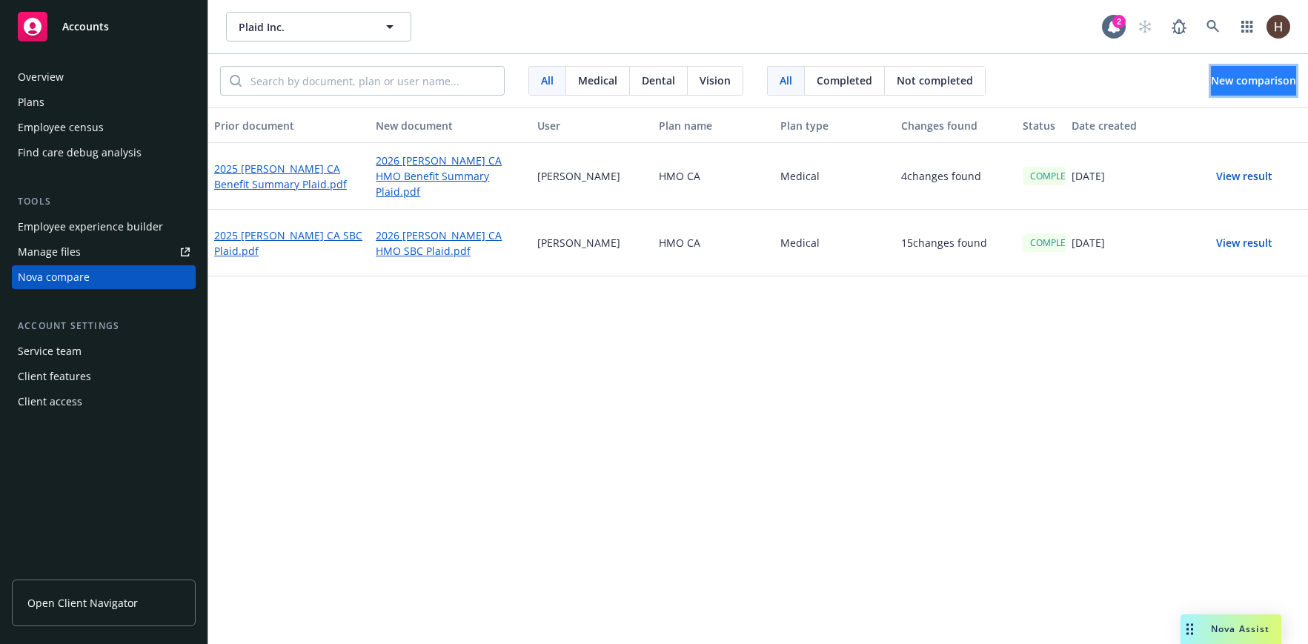
click at [1211, 83] on span "New comparison" at bounding box center [1253, 80] width 85 height 14
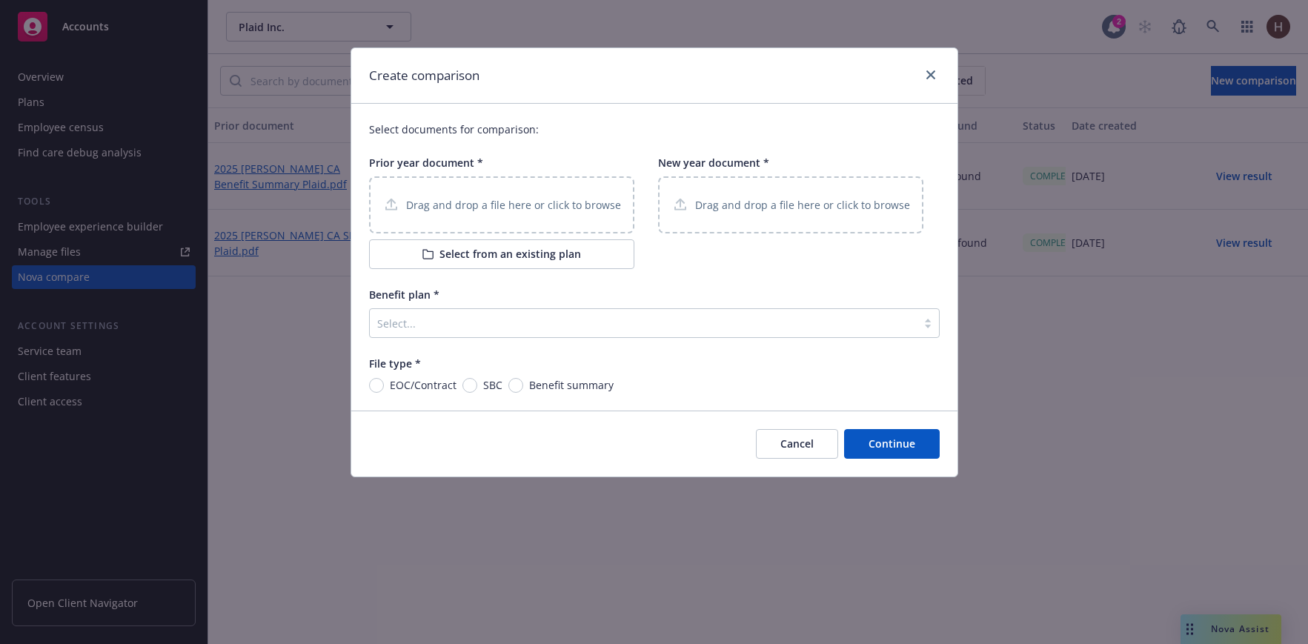
click at [500, 322] on div at bounding box center [643, 323] width 532 height 18
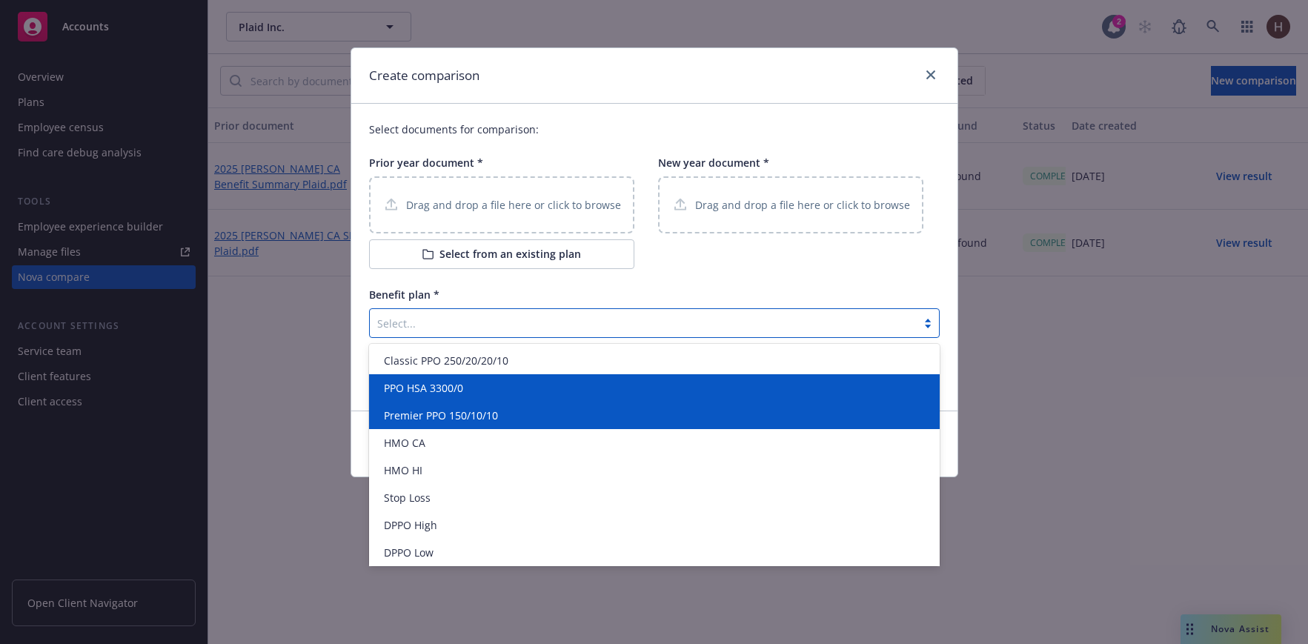
scroll to position [30, 0]
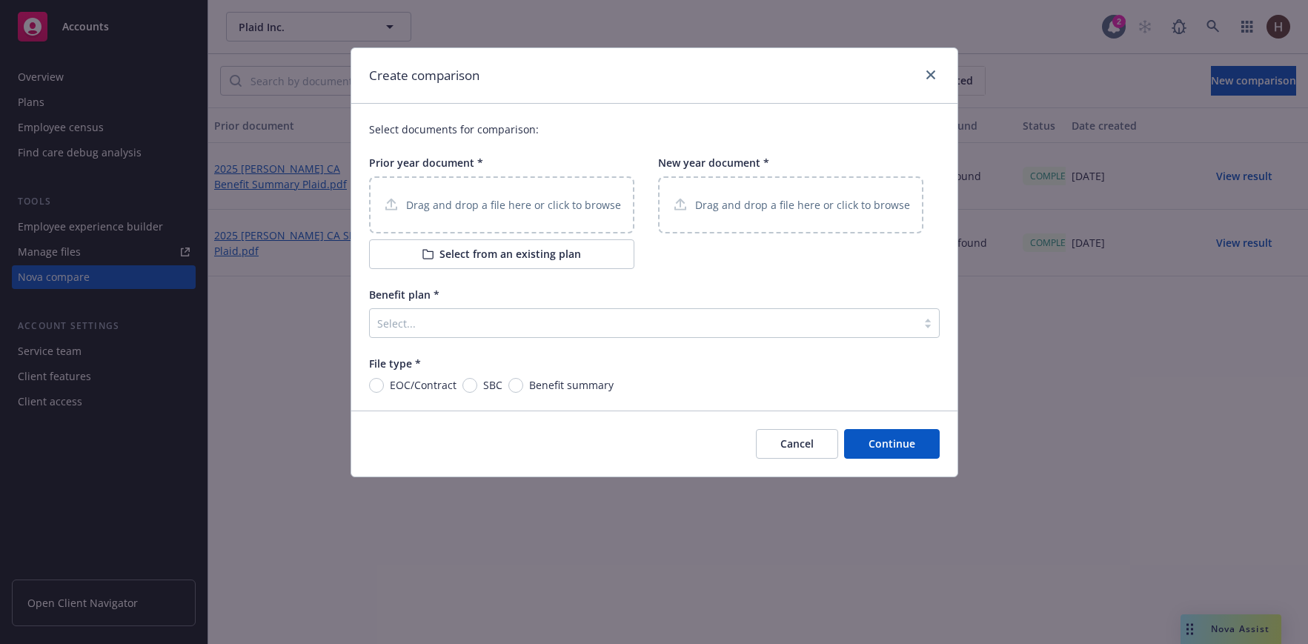
click at [359, 393] on div "Select documents for comparison: Prior year document * Drag and drop a file her…" at bounding box center [654, 257] width 606 height 307
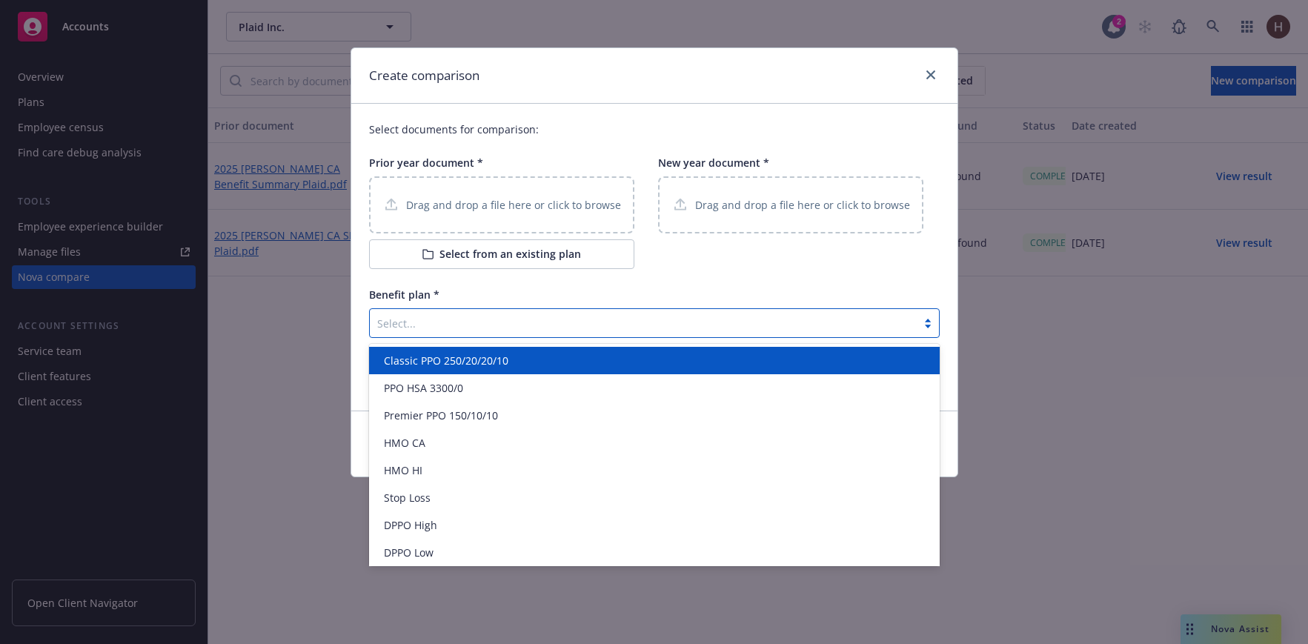
click at [432, 325] on div at bounding box center [643, 323] width 532 height 18
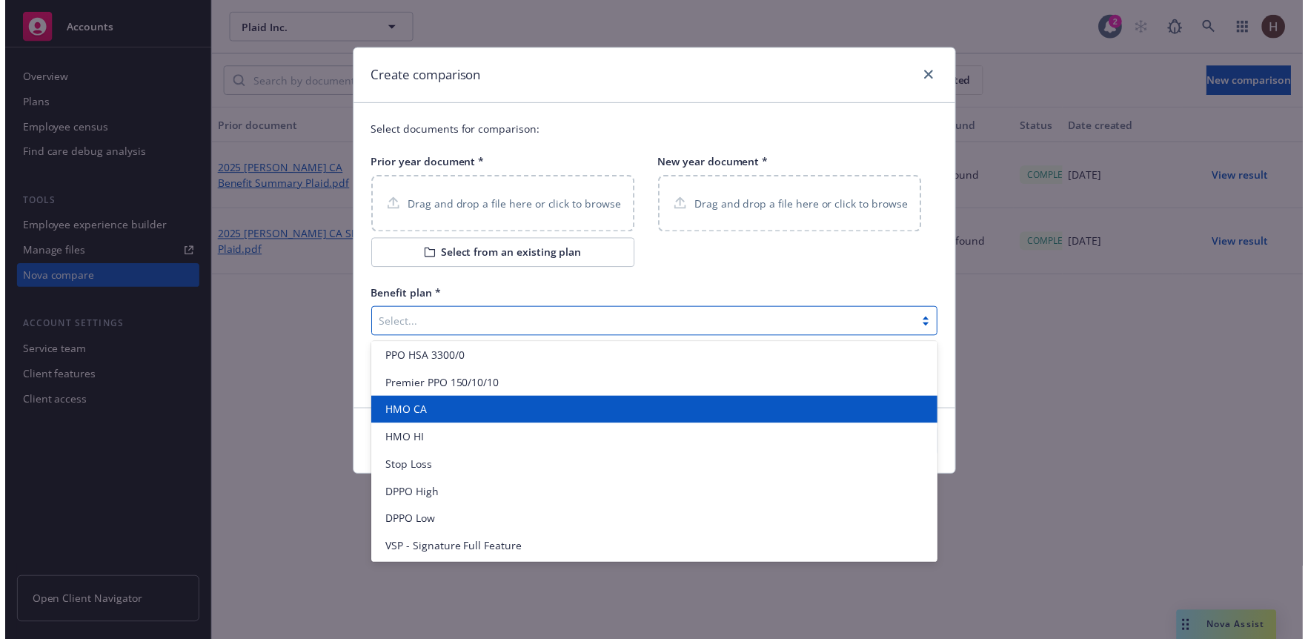
scroll to position [0, 0]
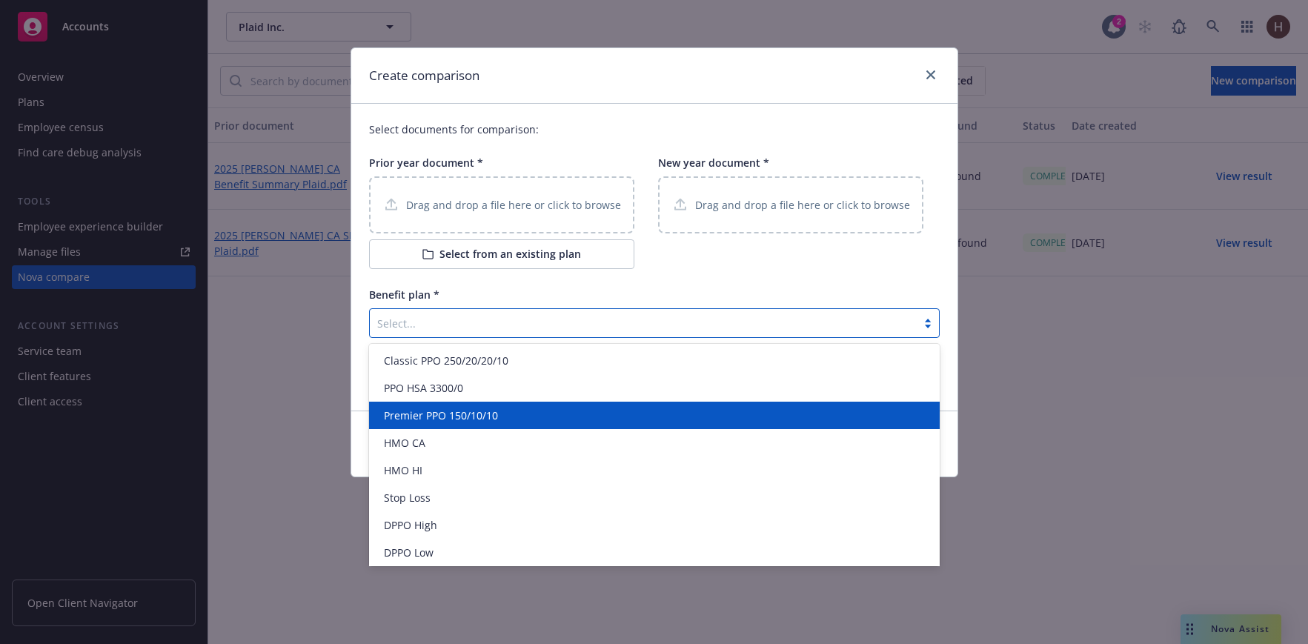
click at [353, 405] on div "Select documents for comparison: Prior year document * Drag and drop a file her…" at bounding box center [654, 257] width 606 height 307
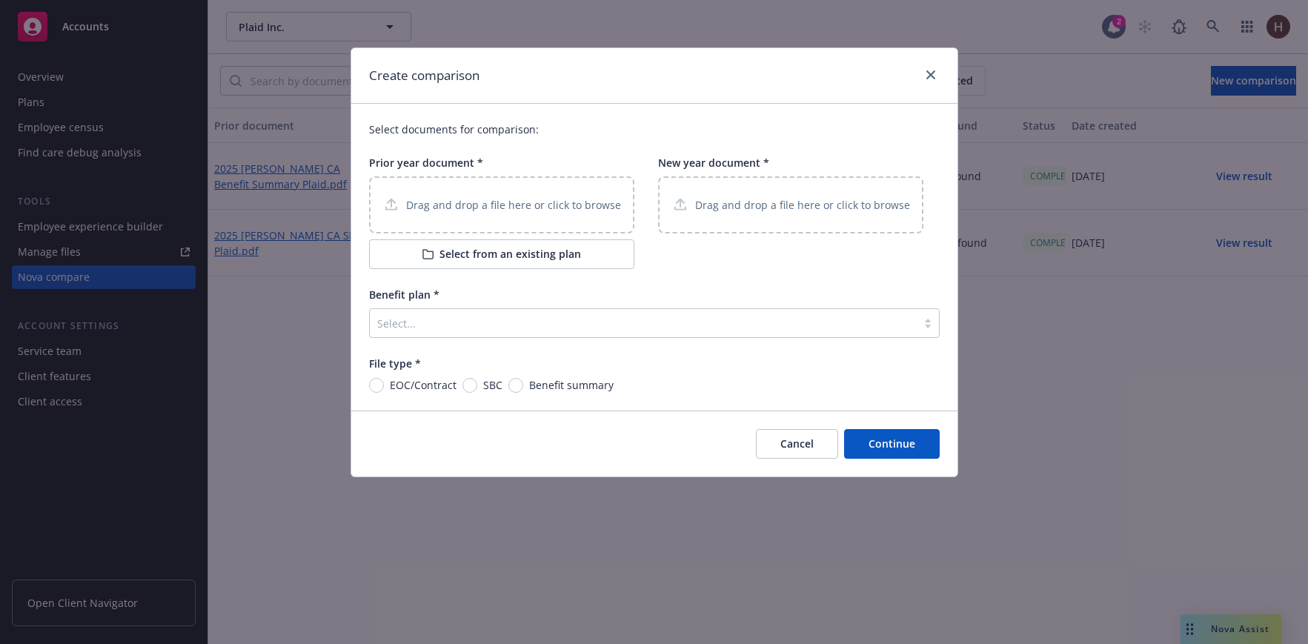
click at [782, 452] on button "Cancel" at bounding box center [797, 444] width 82 height 30
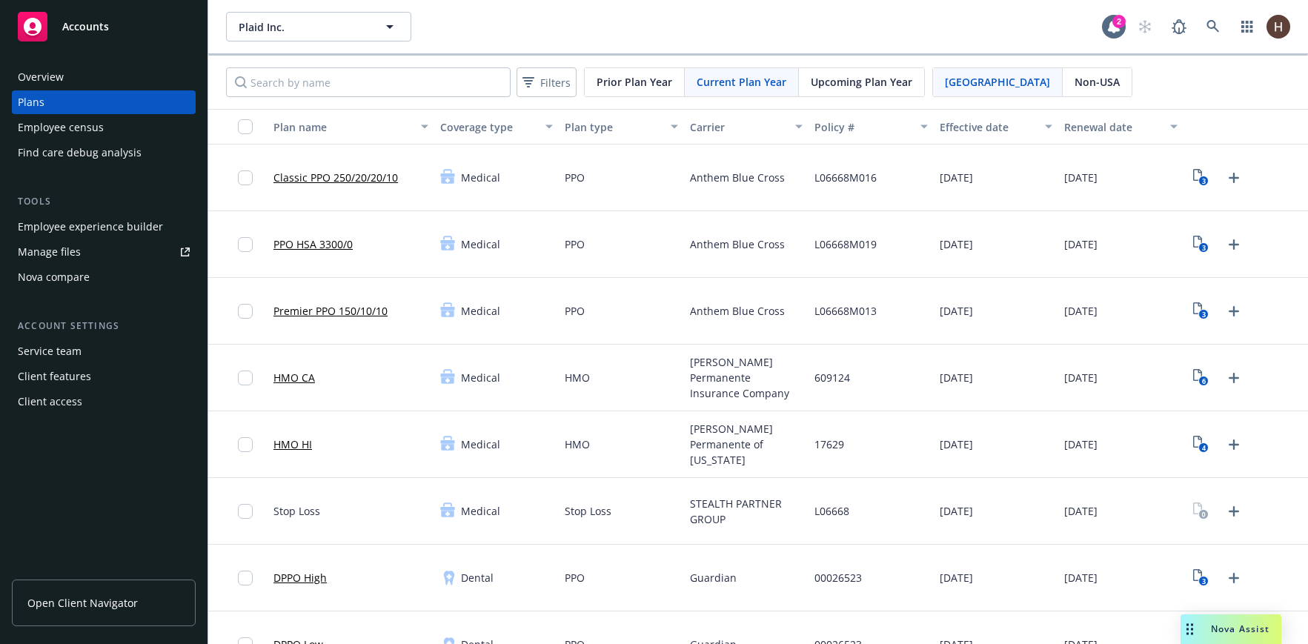
click at [833, 89] on span "Upcoming Plan Year" at bounding box center [862, 82] width 102 height 16
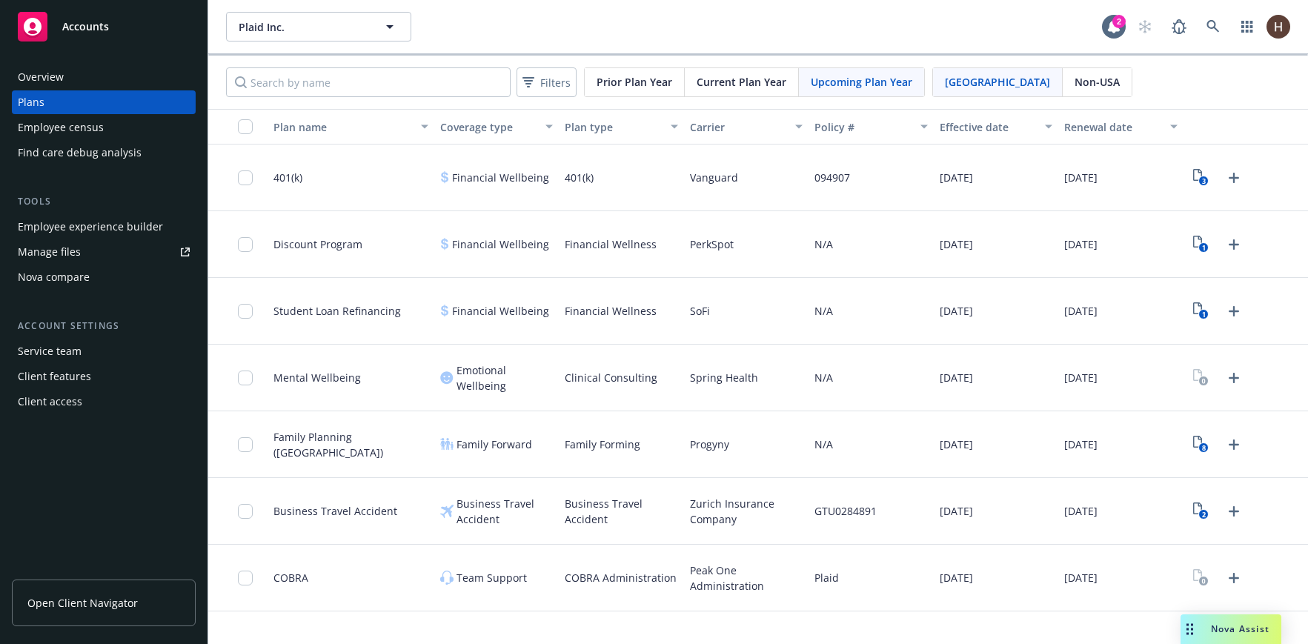
click at [691, 71] on div "Current Plan Year" at bounding box center [742, 82] width 114 height 28
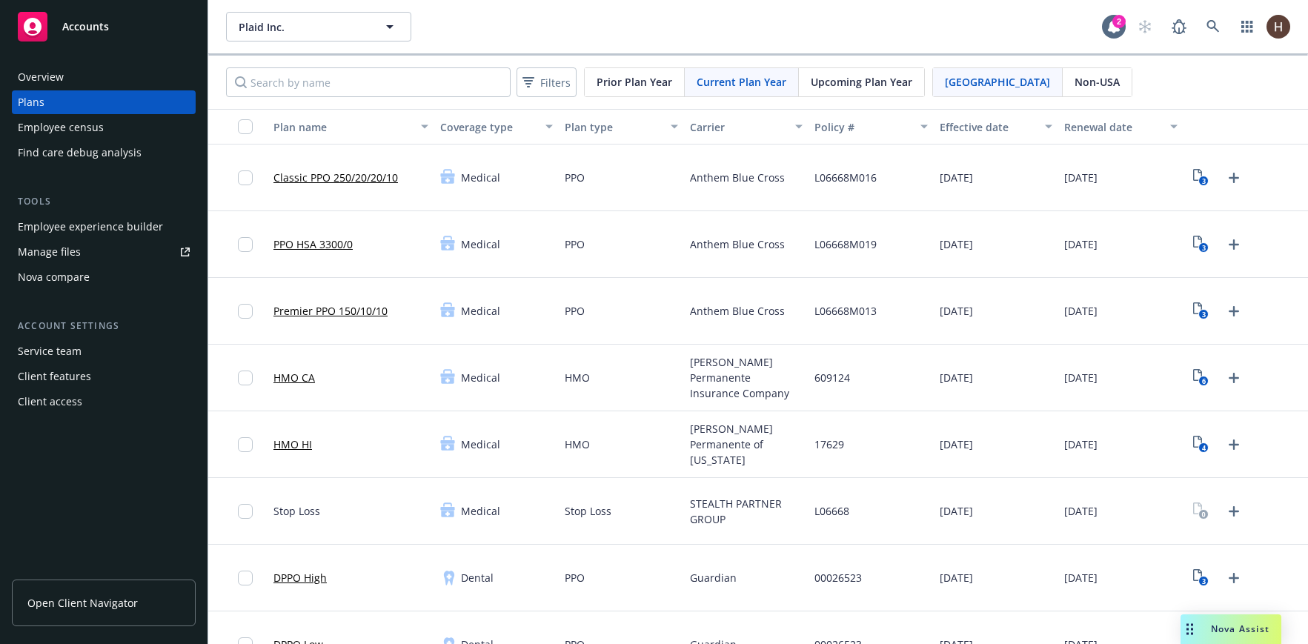
click at [643, 88] on span "Prior Plan Year" at bounding box center [635, 82] width 76 height 16
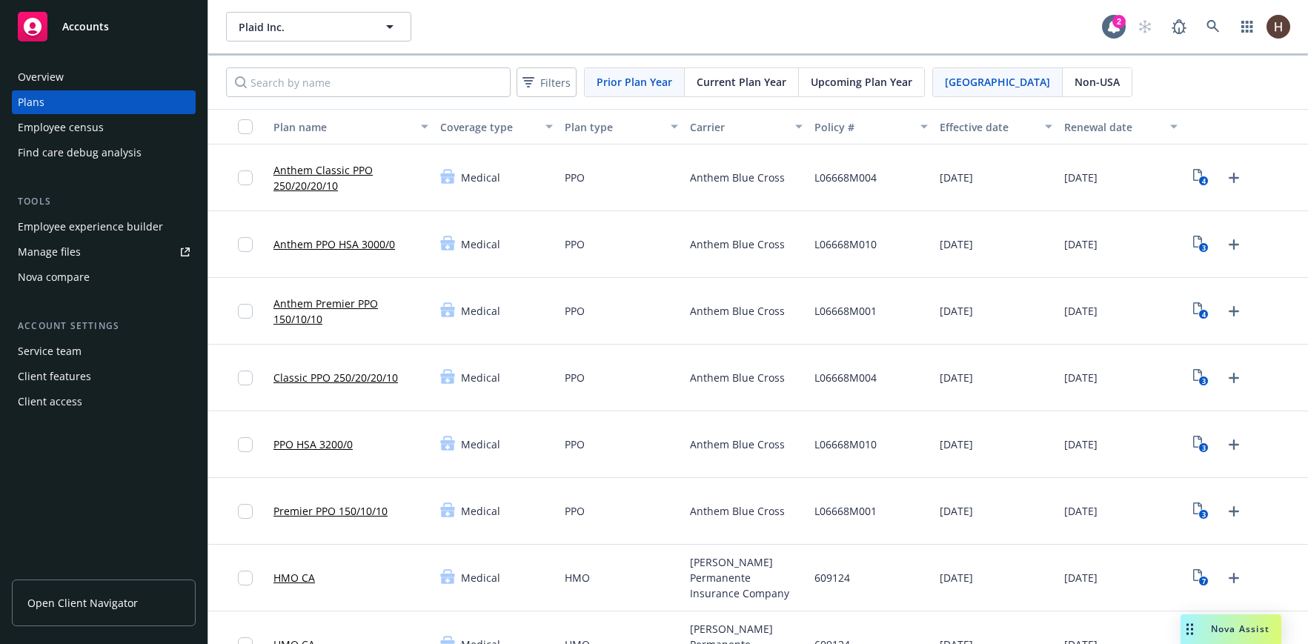
click at [736, 85] on span "Current Plan Year" at bounding box center [742, 82] width 90 height 16
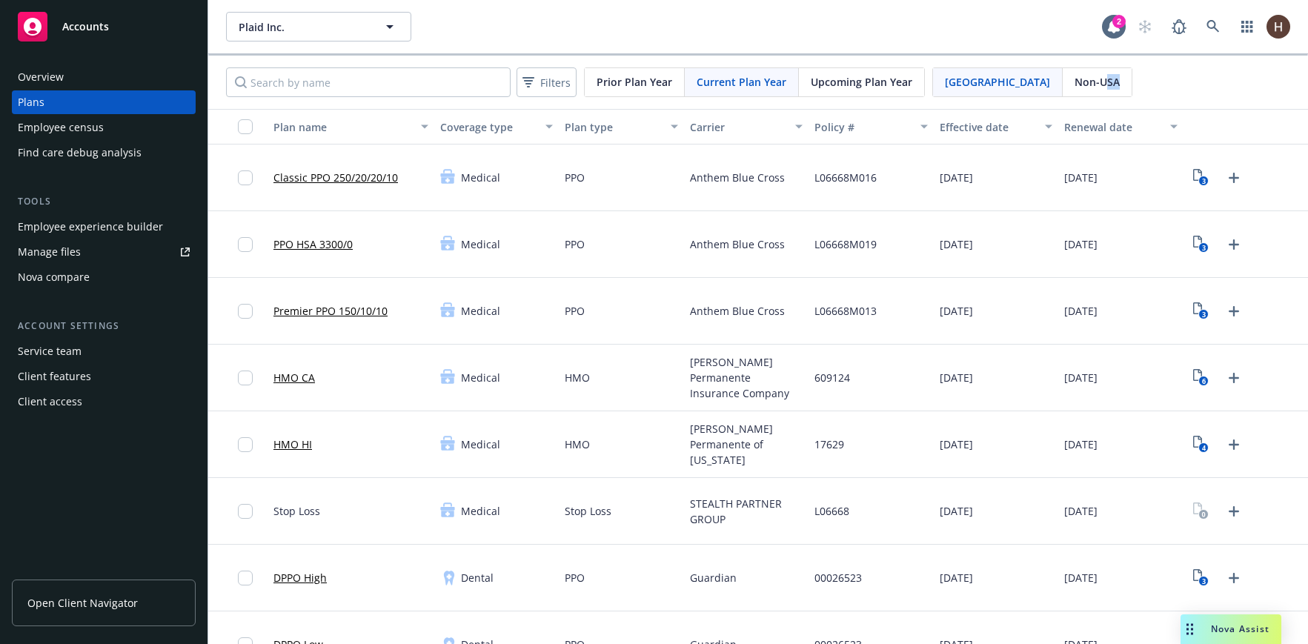
click at [1063, 89] on div "Non-USA" at bounding box center [1097, 82] width 69 height 28
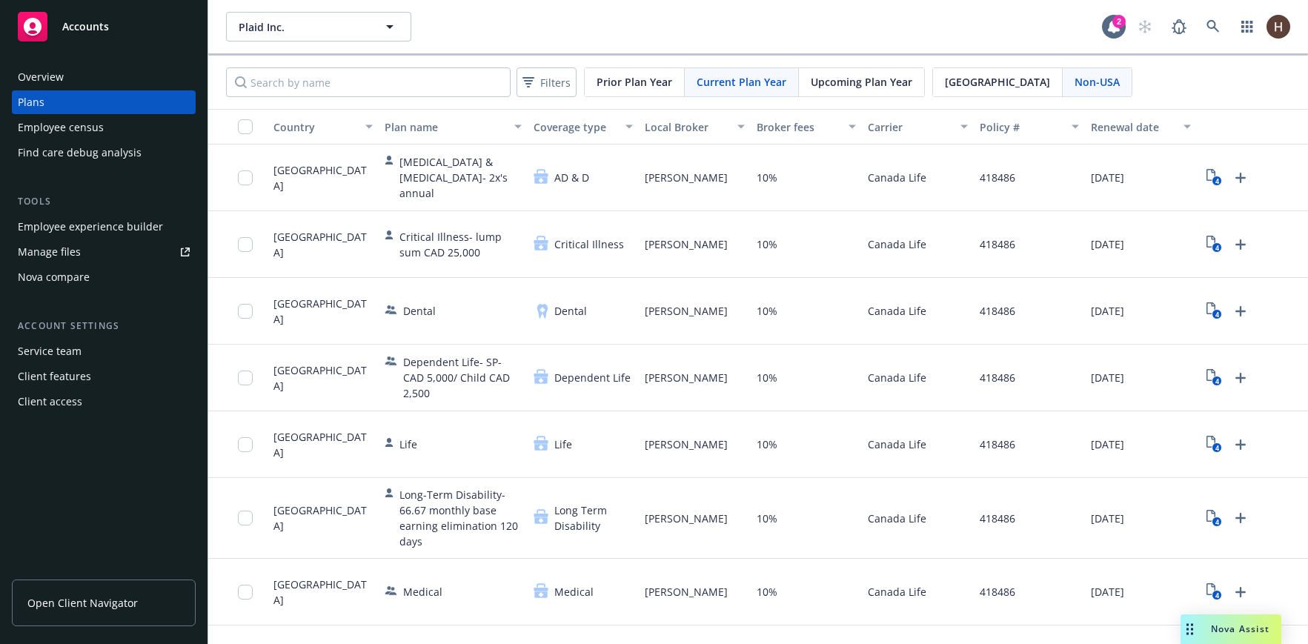
click at [945, 83] on span "USA" at bounding box center [997, 82] width 105 height 16
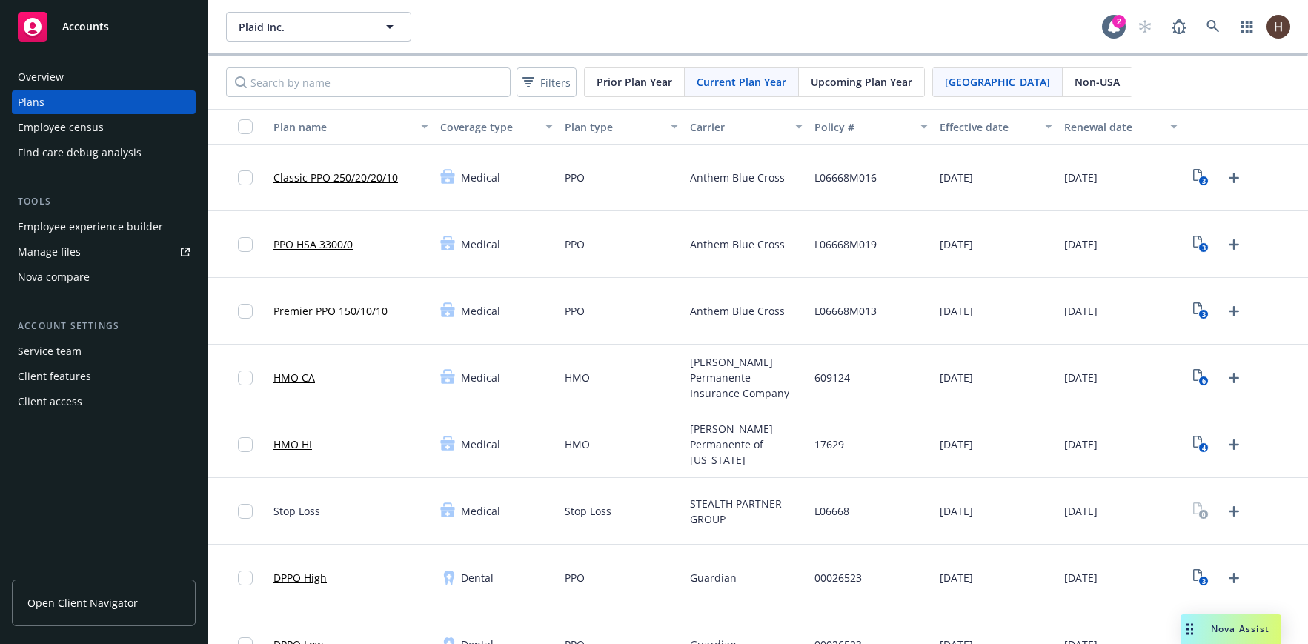
click at [96, 228] on div "Employee experience builder" at bounding box center [90, 227] width 145 height 24
click at [67, 270] on div "Nova compare" at bounding box center [54, 277] width 72 height 24
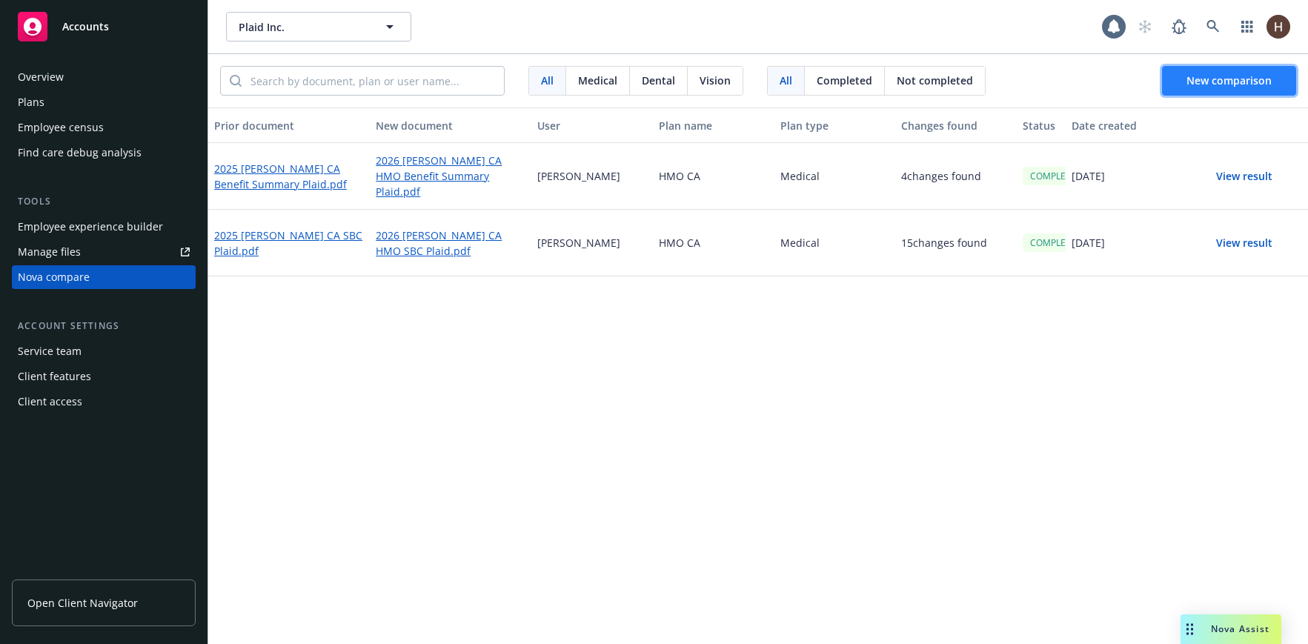
click at [1215, 90] on button "New comparison" at bounding box center [1229, 81] width 134 height 30
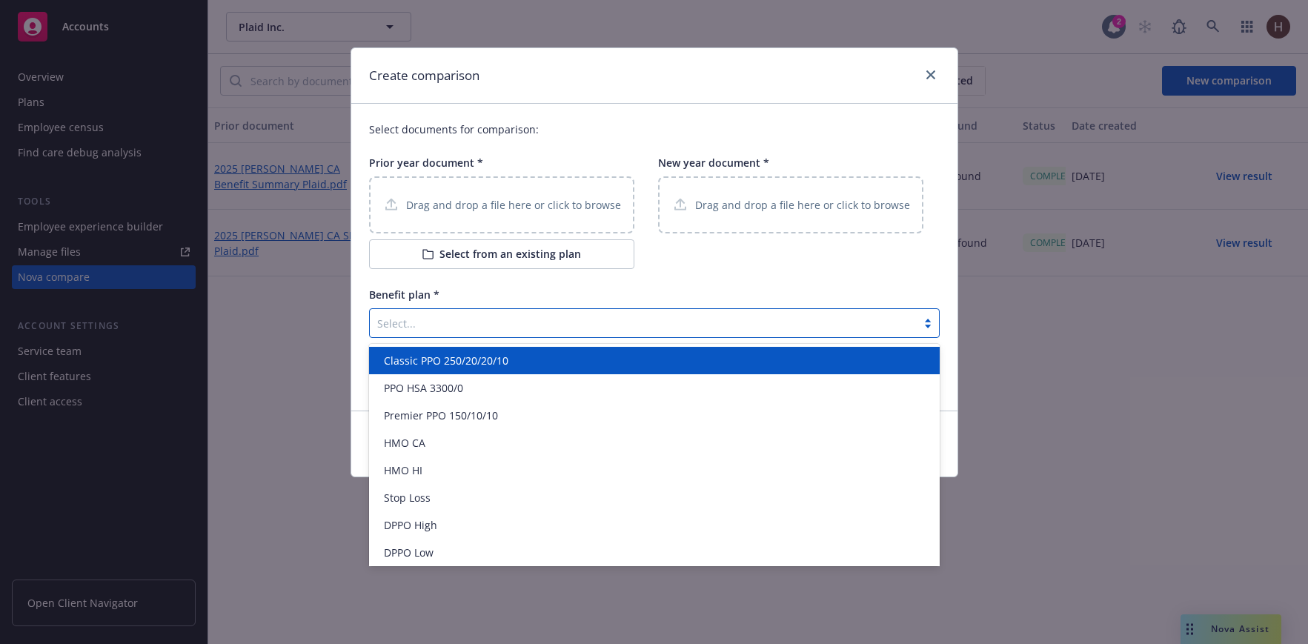
click at [438, 327] on div at bounding box center [643, 323] width 532 height 18
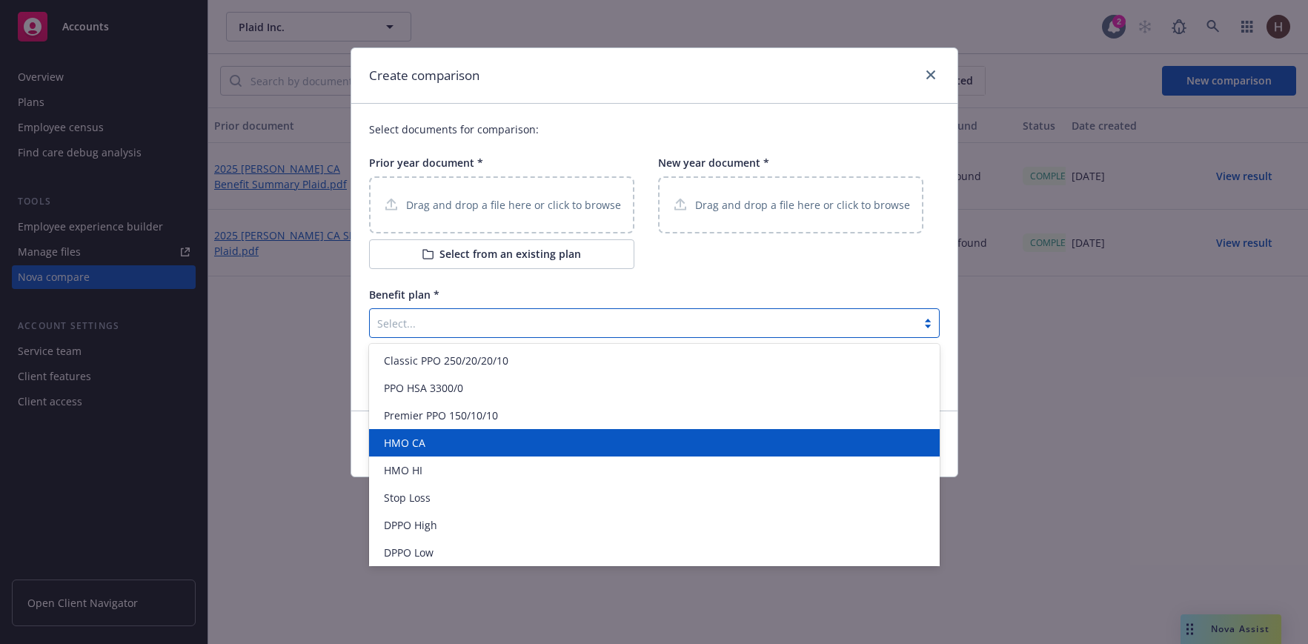
click at [433, 439] on div "HMO CA" at bounding box center [654, 443] width 553 height 16
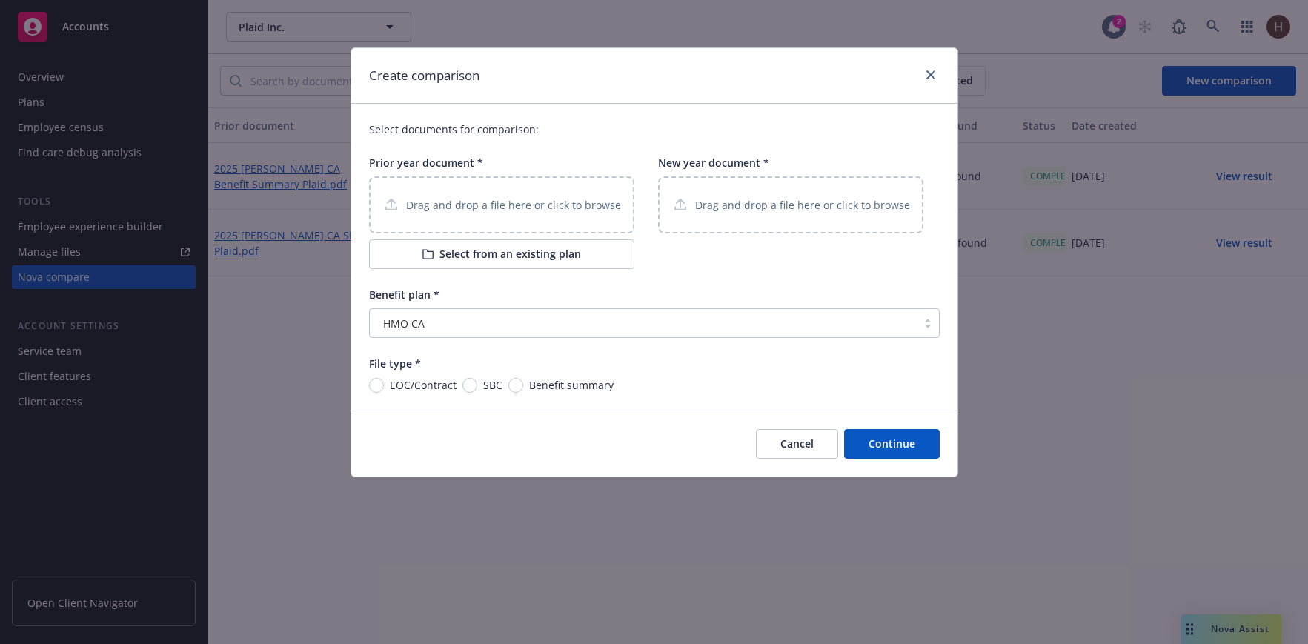
click at [462, 250] on button "Select from an existing plan" at bounding box center [501, 254] width 265 height 30
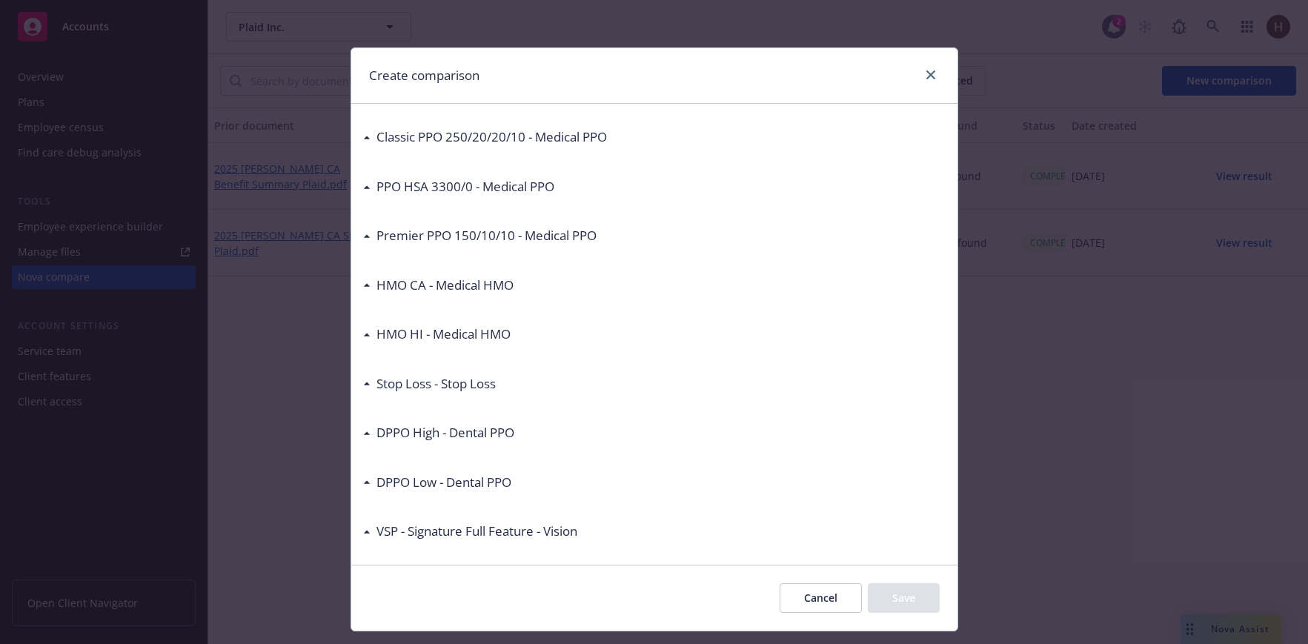
click at [444, 290] on h3 "HMO CA - Medical HMO" at bounding box center [444, 285] width 137 height 19
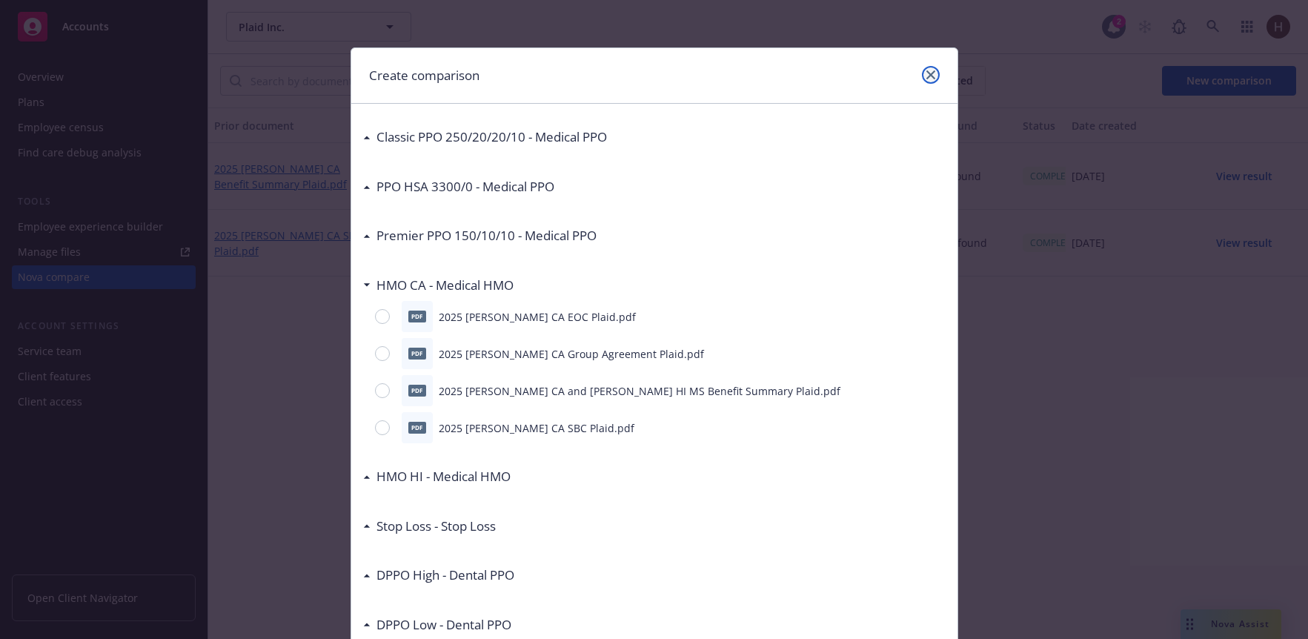
click at [926, 73] on icon "close" at bounding box center [930, 74] width 9 height 9
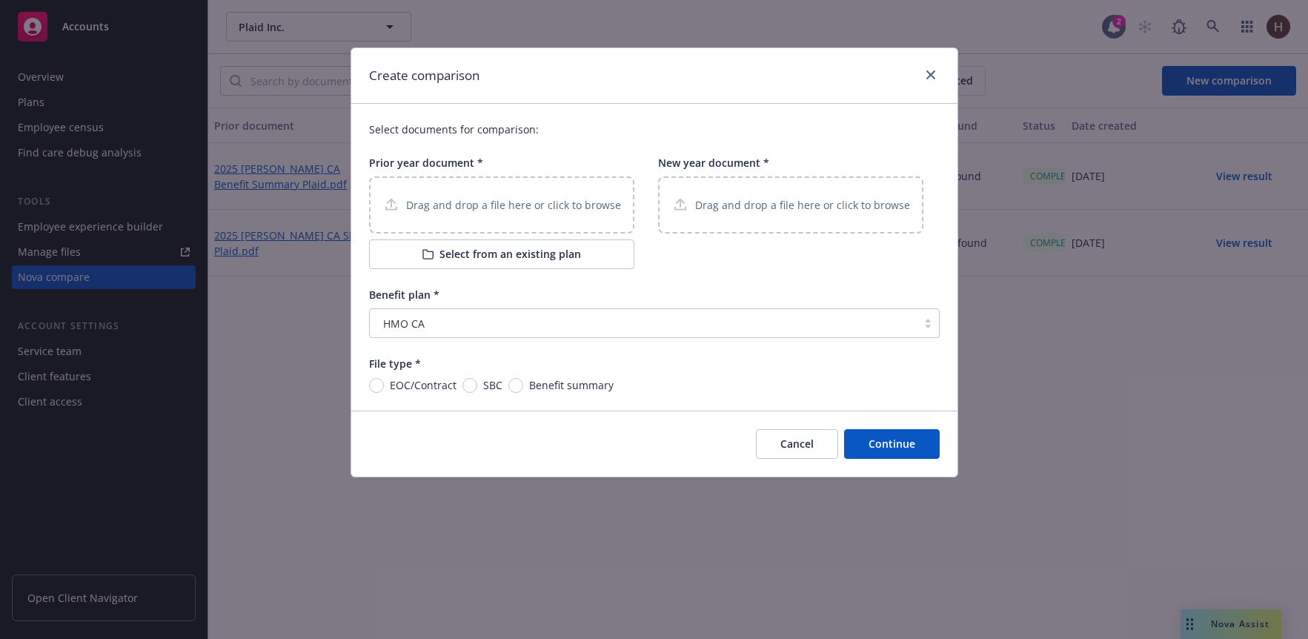
click at [932, 62] on div "Create comparison" at bounding box center [654, 76] width 606 height 56
click at [927, 77] on icon "close" at bounding box center [930, 74] width 9 height 9
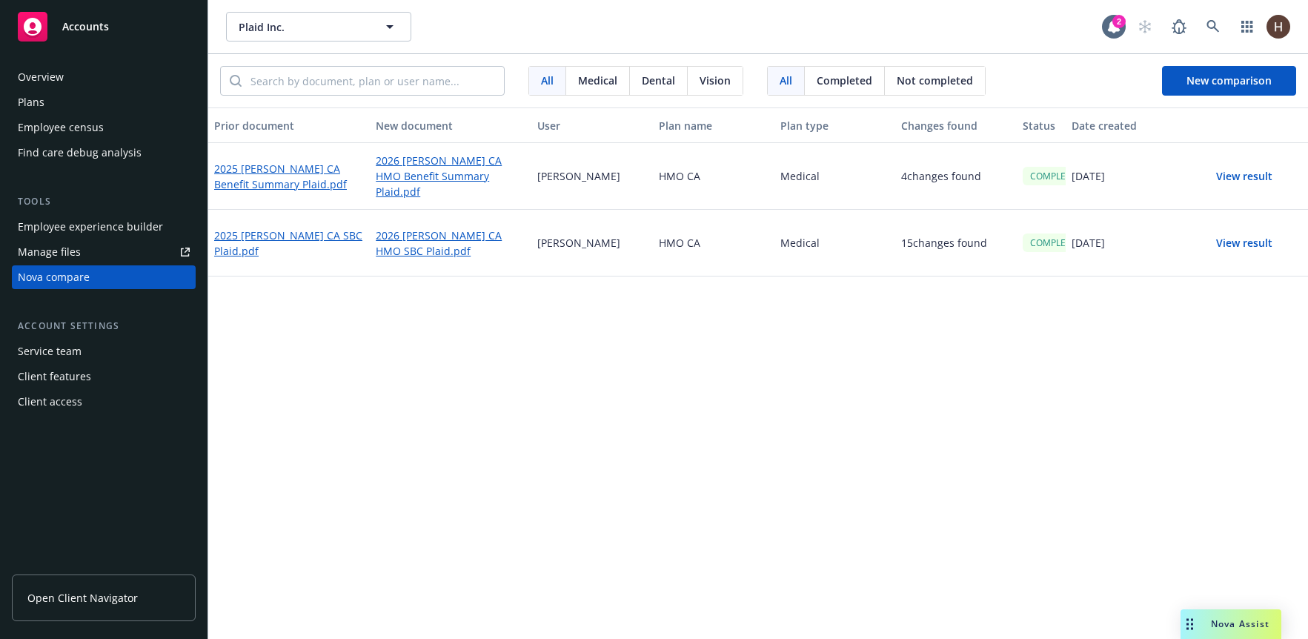
click at [121, 107] on div "Plans" at bounding box center [104, 102] width 172 height 24
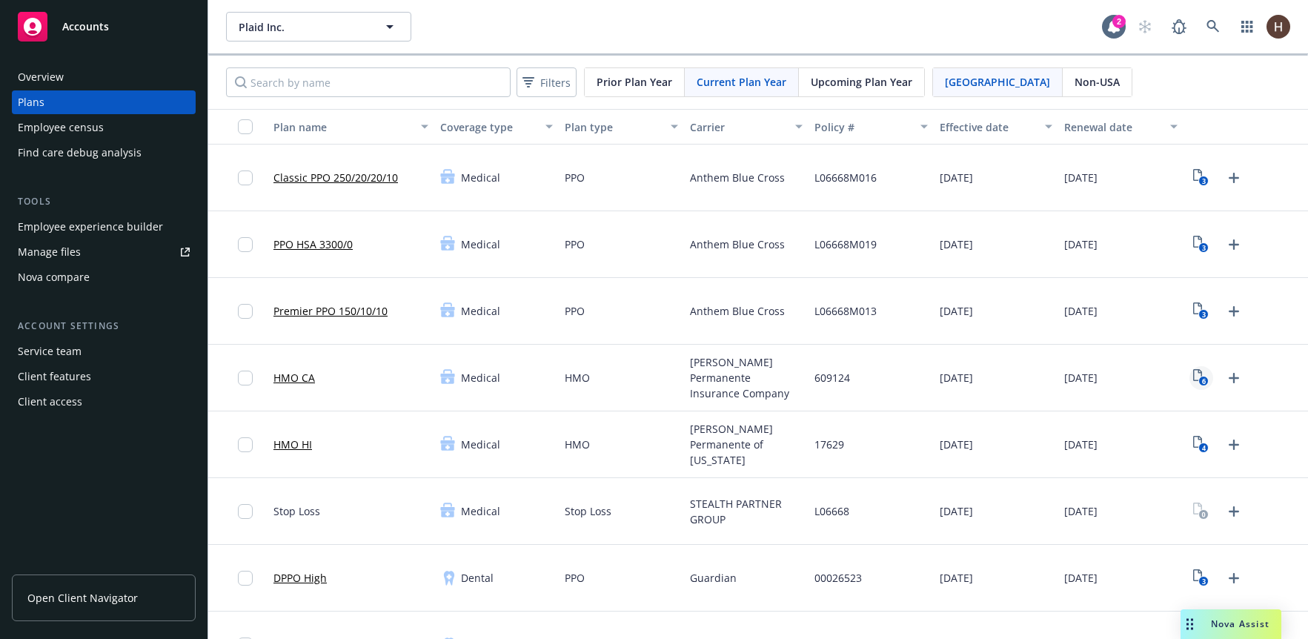
click at [1196, 370] on icon "6" at bounding box center [1201, 377] width 16 height 17
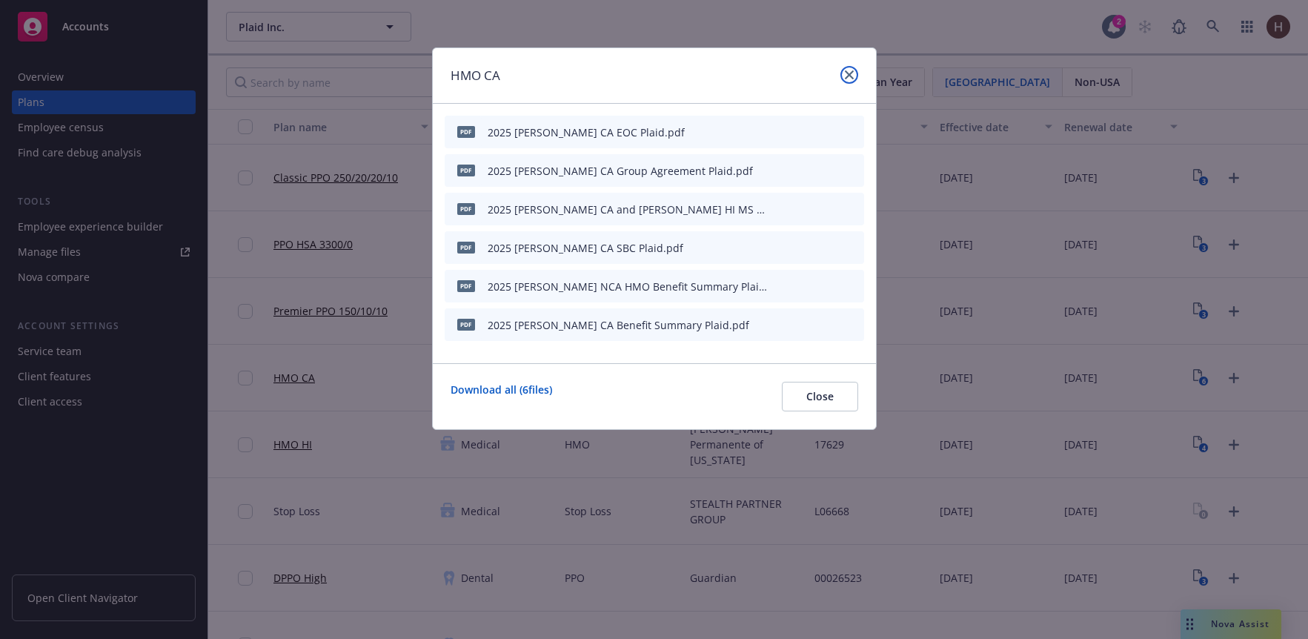
click at [849, 70] on icon "close" at bounding box center [849, 74] width 9 height 9
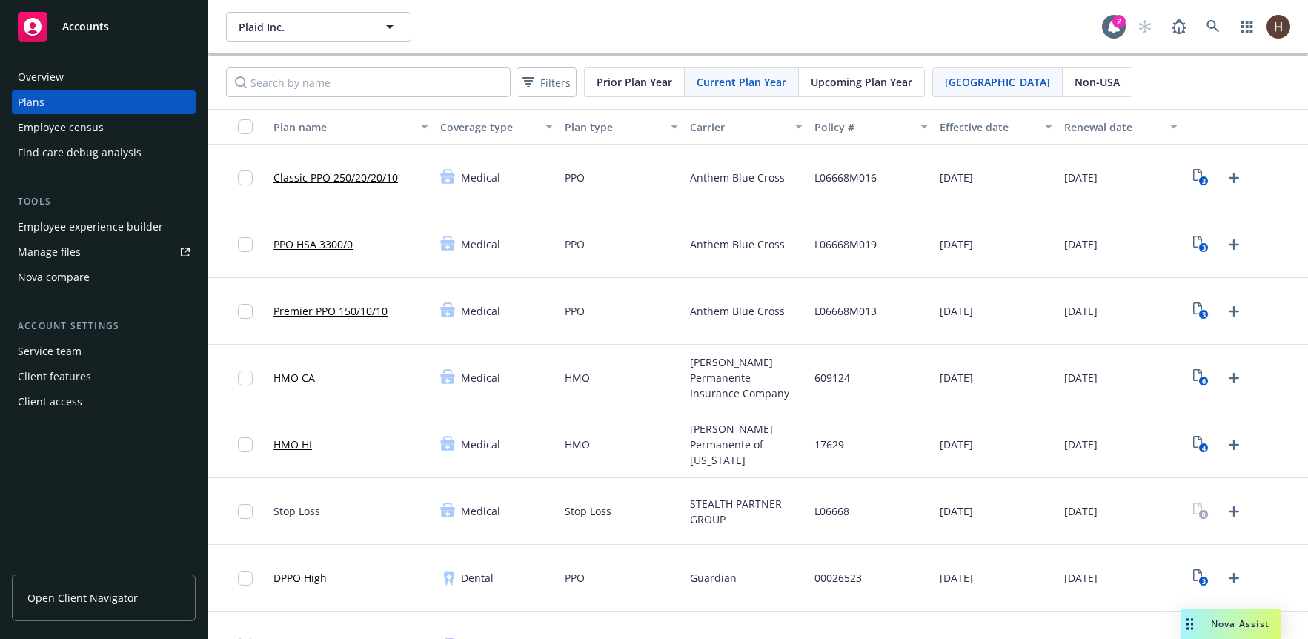
click at [122, 276] on div "Nova compare" at bounding box center [104, 277] width 172 height 24
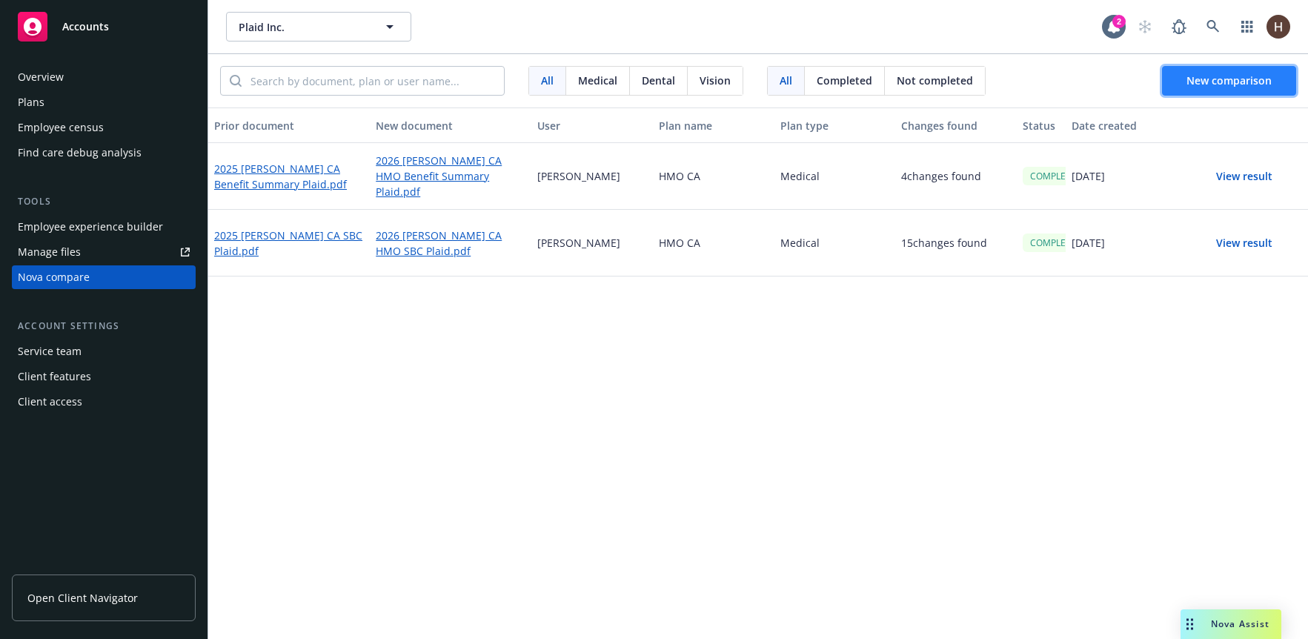
click at [1196, 87] on button "New comparison" at bounding box center [1229, 81] width 134 height 30
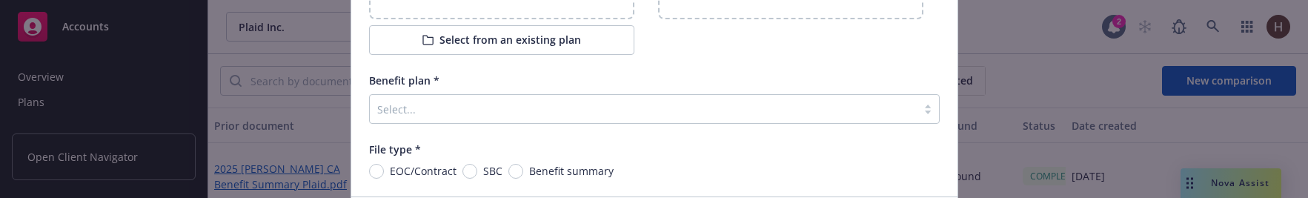
scroll to position [213, 0]
click at [469, 49] on button "Select from an existing plan" at bounding box center [501, 42] width 265 height 30
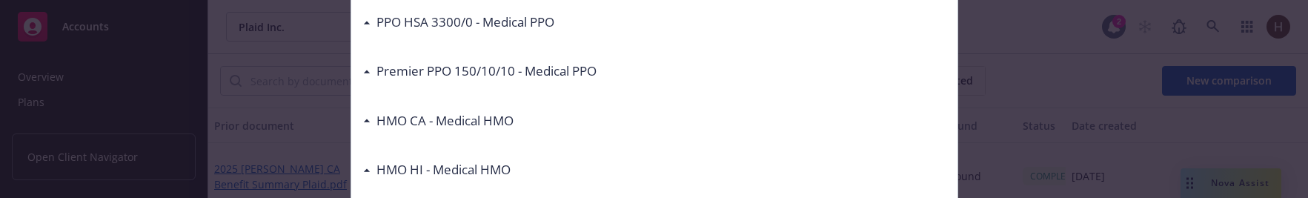
scroll to position [183, 0]
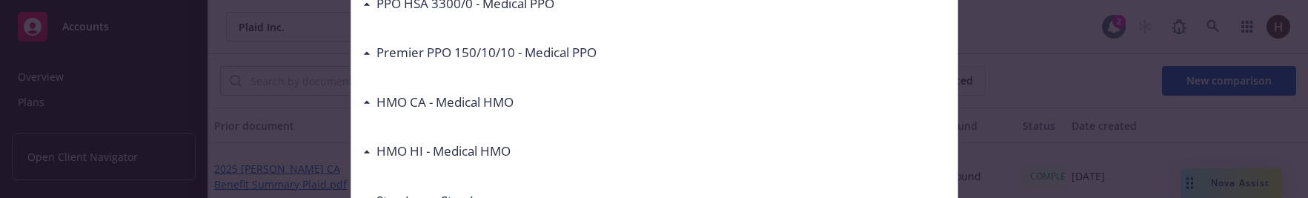
click at [376, 102] on h3 "HMO CA - Medical HMO" at bounding box center [444, 102] width 137 height 19
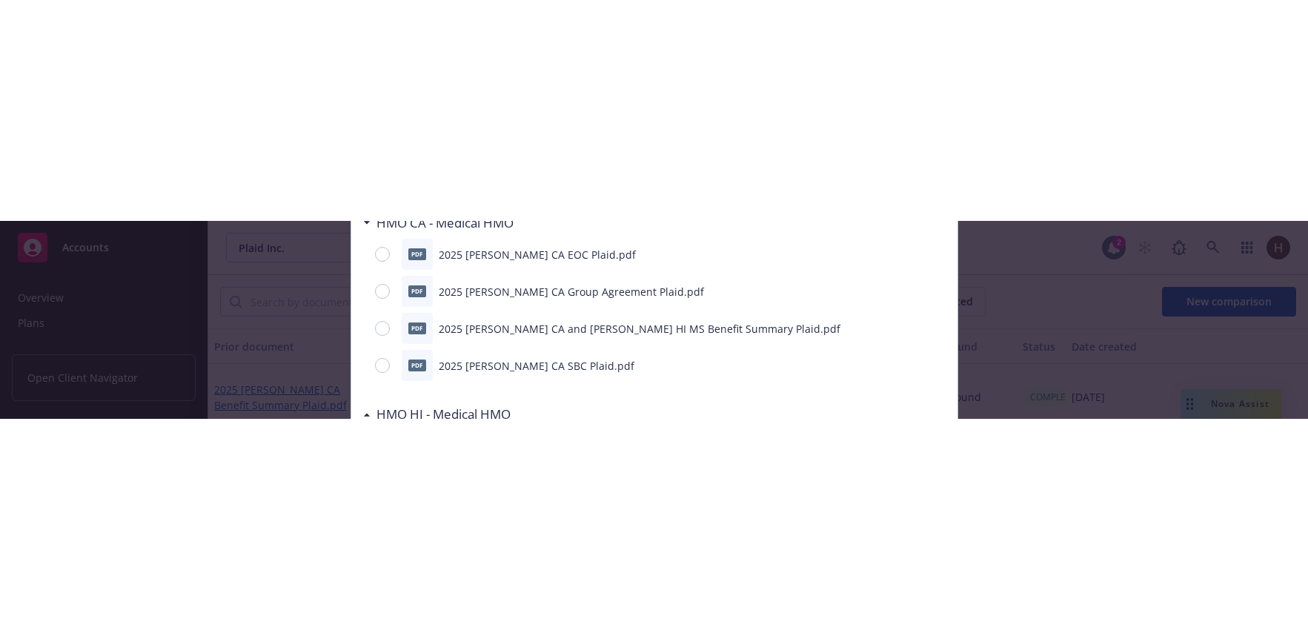
scroll to position [182, 0]
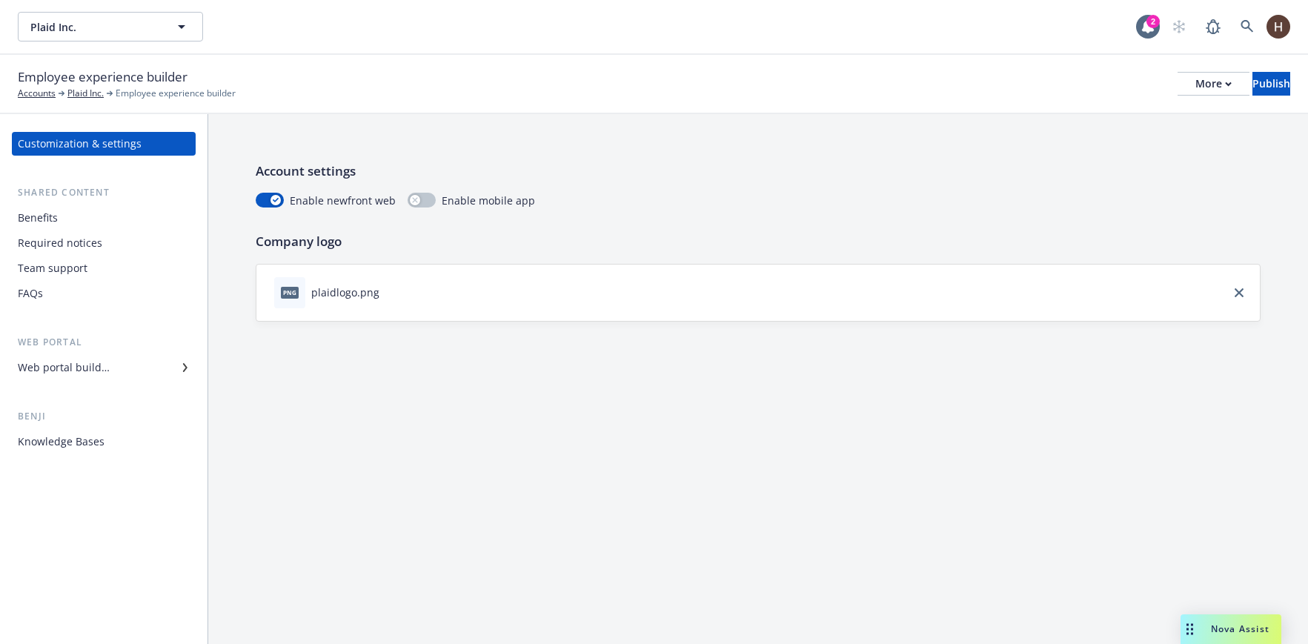
click at [54, 217] on div "Benefits" at bounding box center [38, 218] width 40 height 24
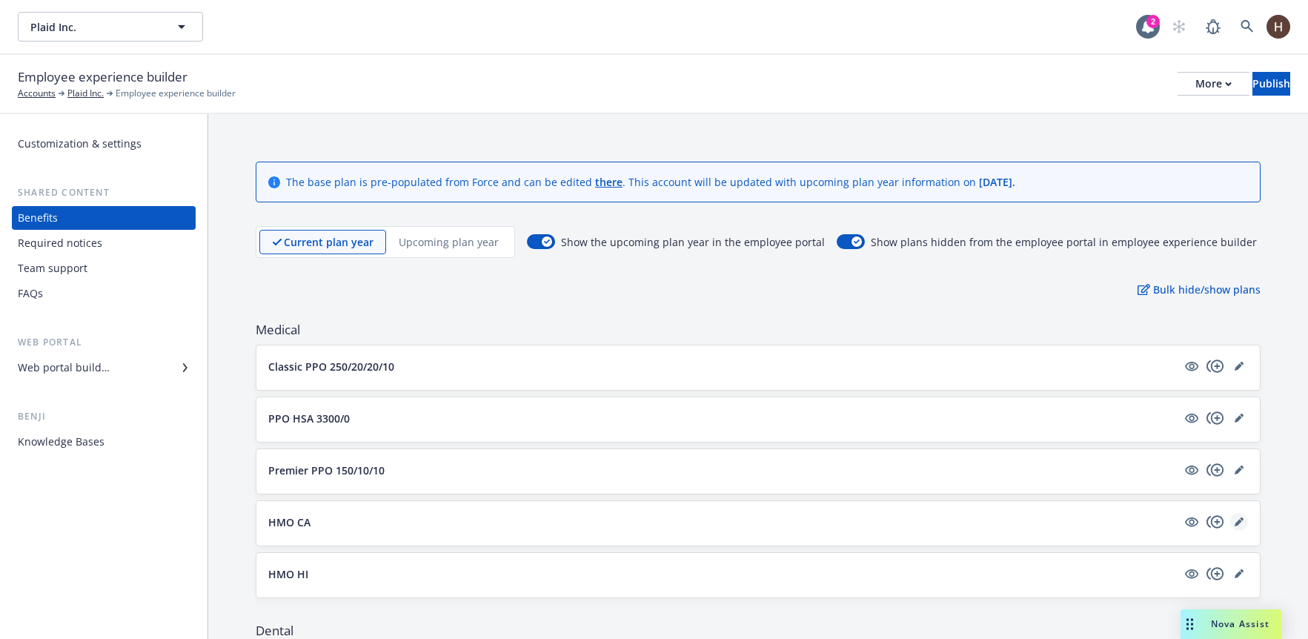
click at [1230, 517] on link "editPencil" at bounding box center [1239, 522] width 18 height 18
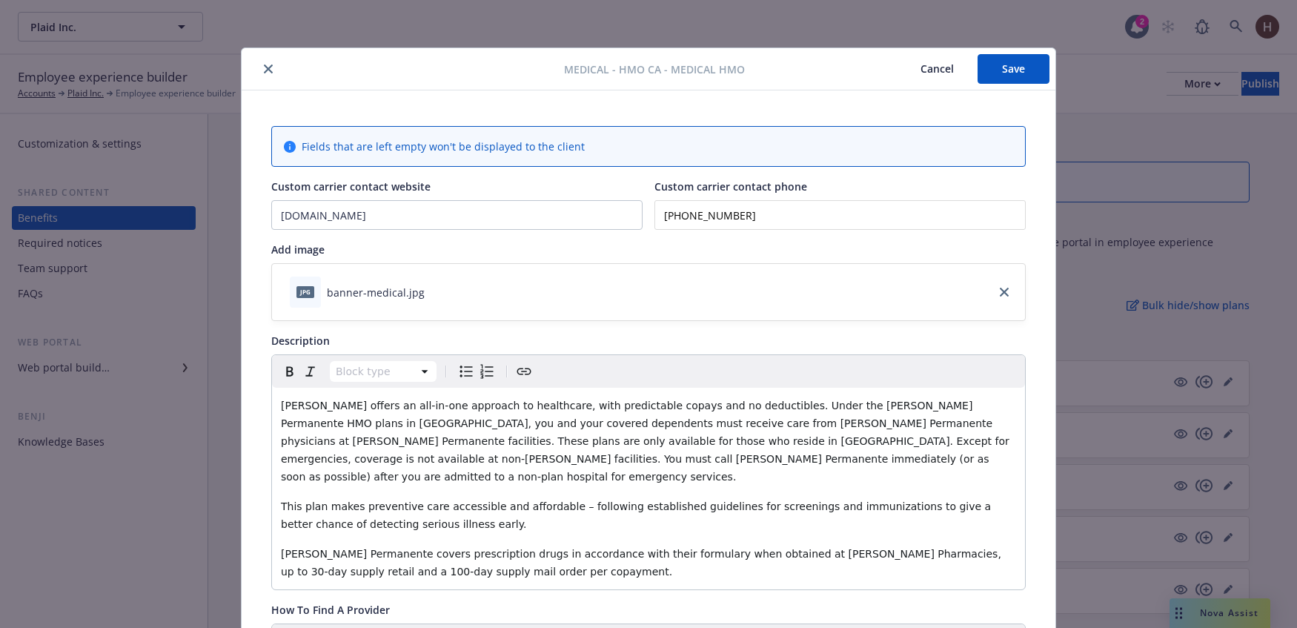
click at [259, 73] on button "close" at bounding box center [268, 69] width 18 height 18
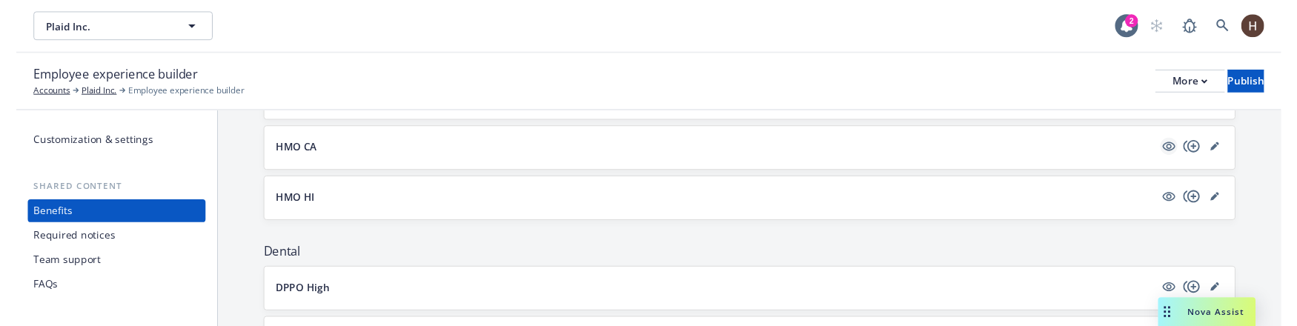
scroll to position [365, 0]
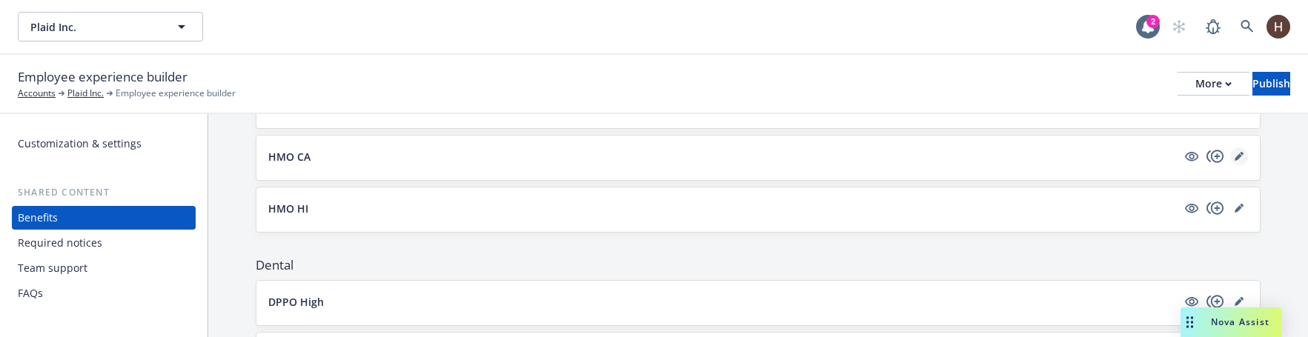
click at [1235, 158] on icon "editPencil" at bounding box center [1238, 156] width 7 height 7
